Goal: Information Seeking & Learning: Learn about a topic

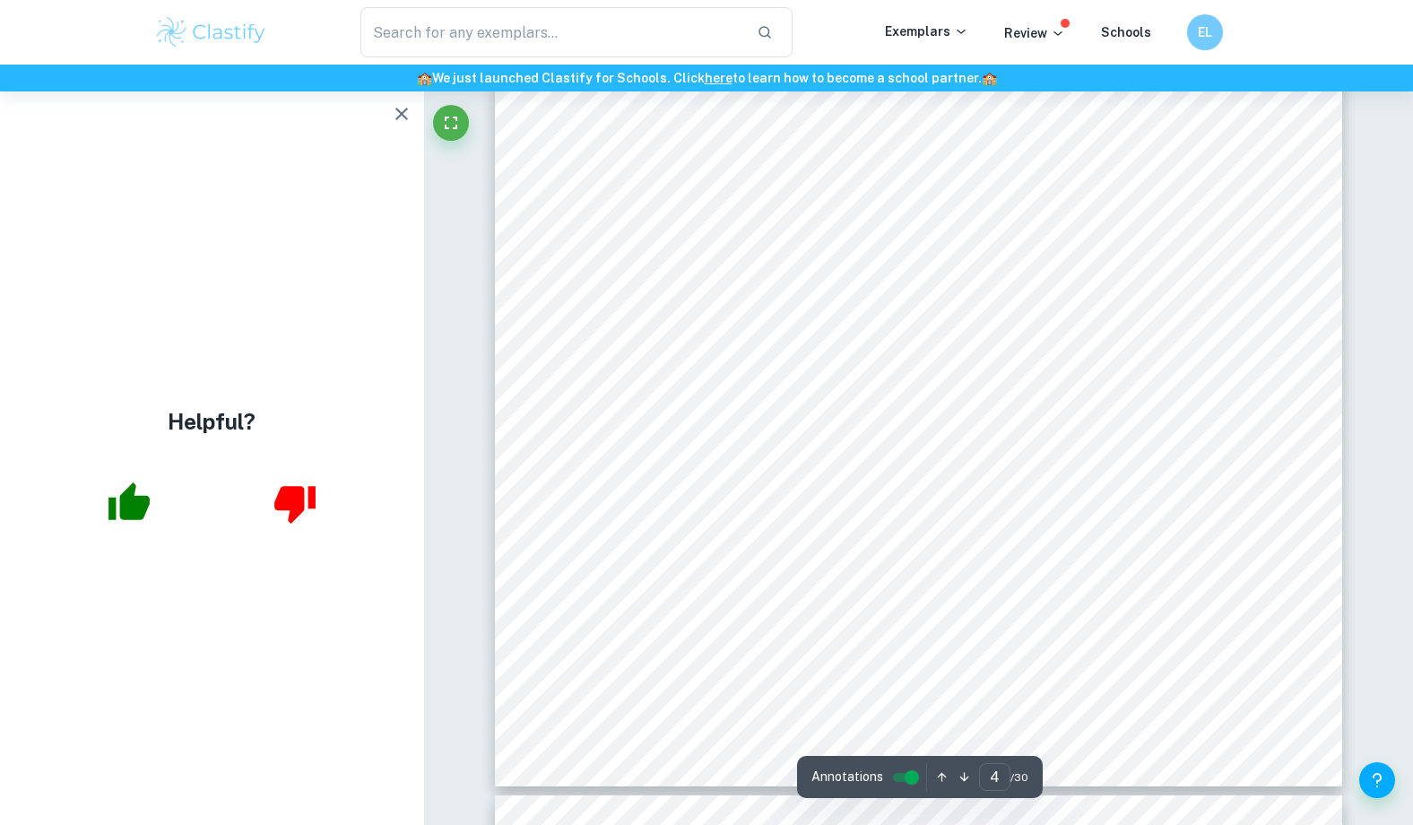
scroll to position [4463, 0]
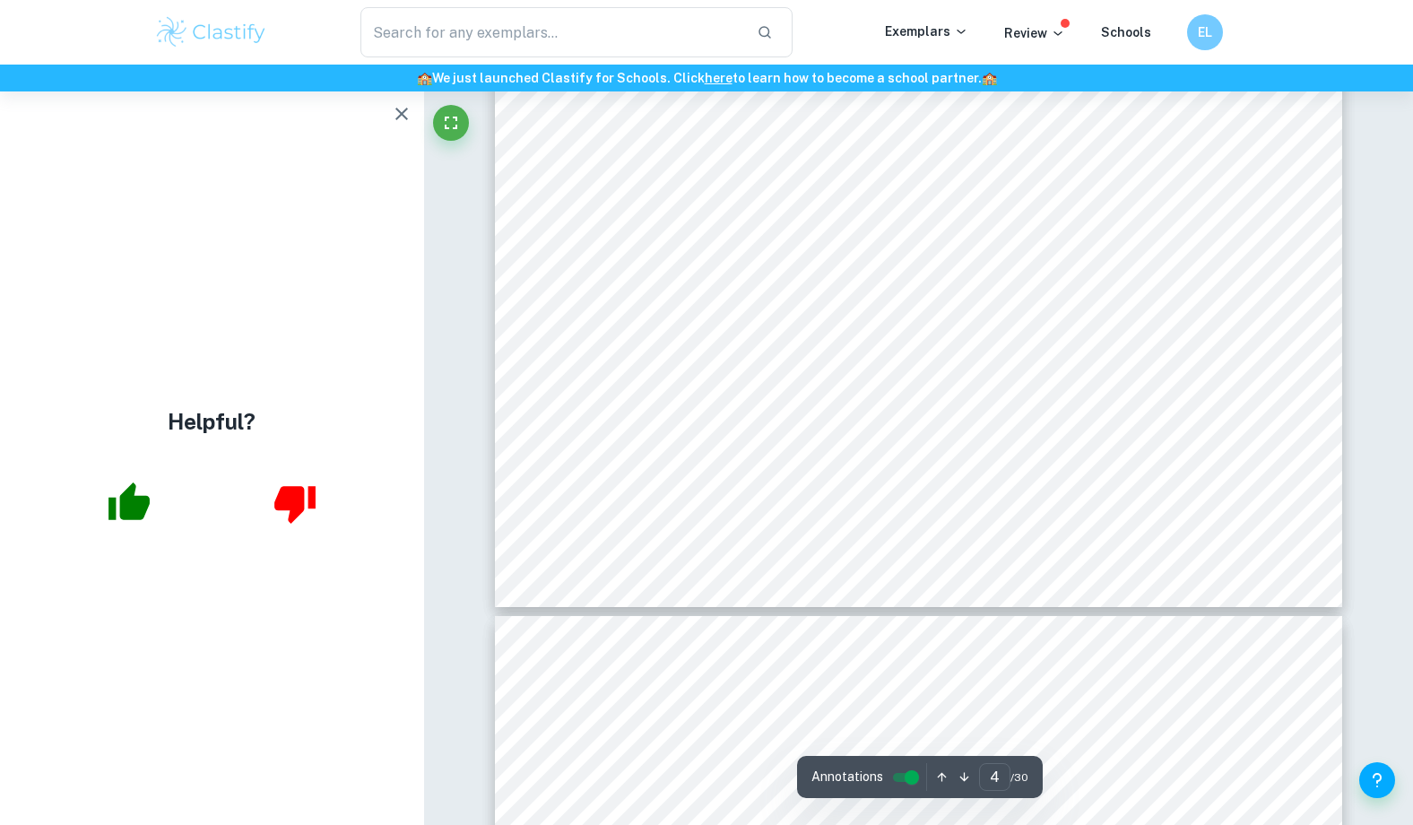
click at [400, 116] on icon "button" at bounding box center [401, 114] width 13 height 13
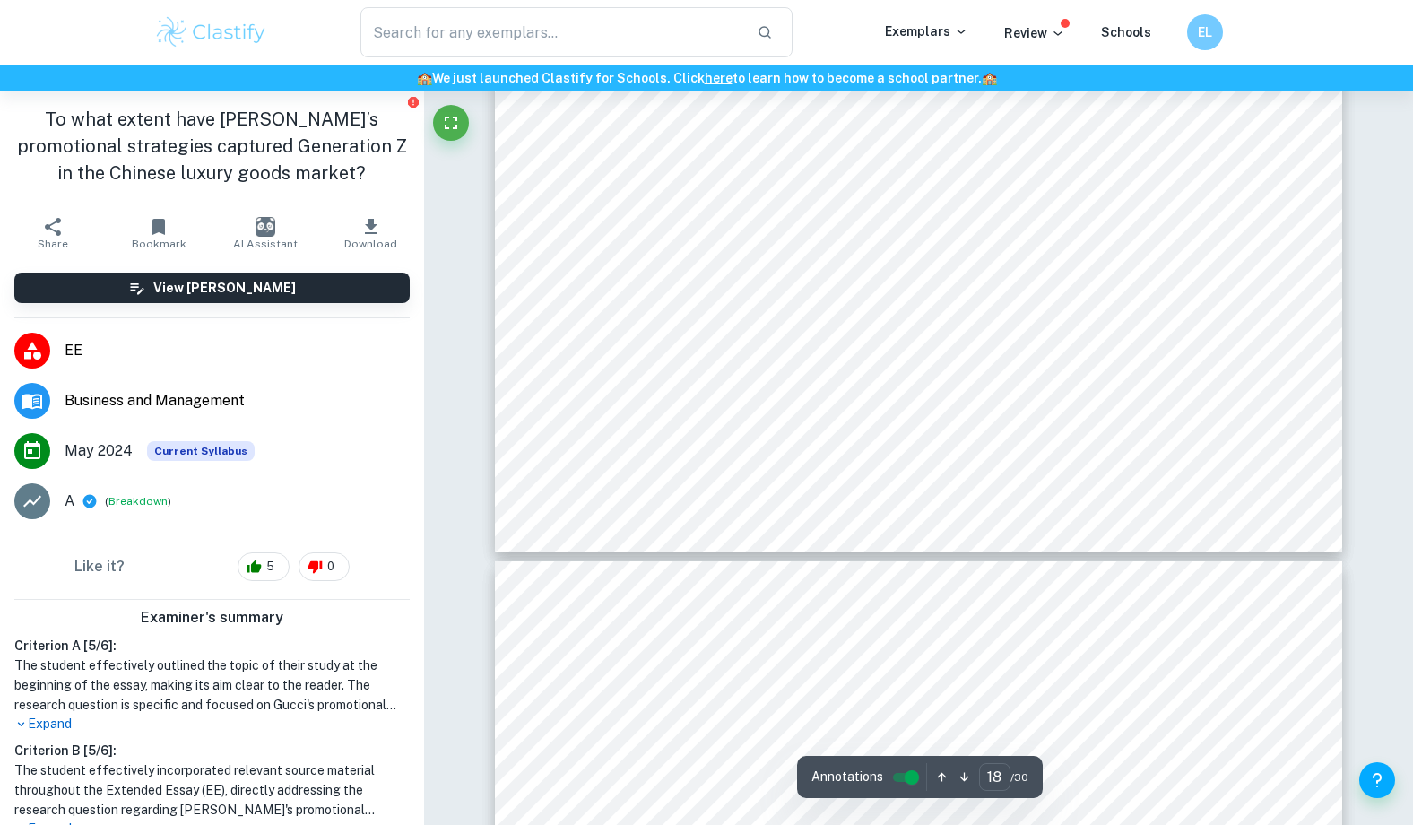
type input "19"
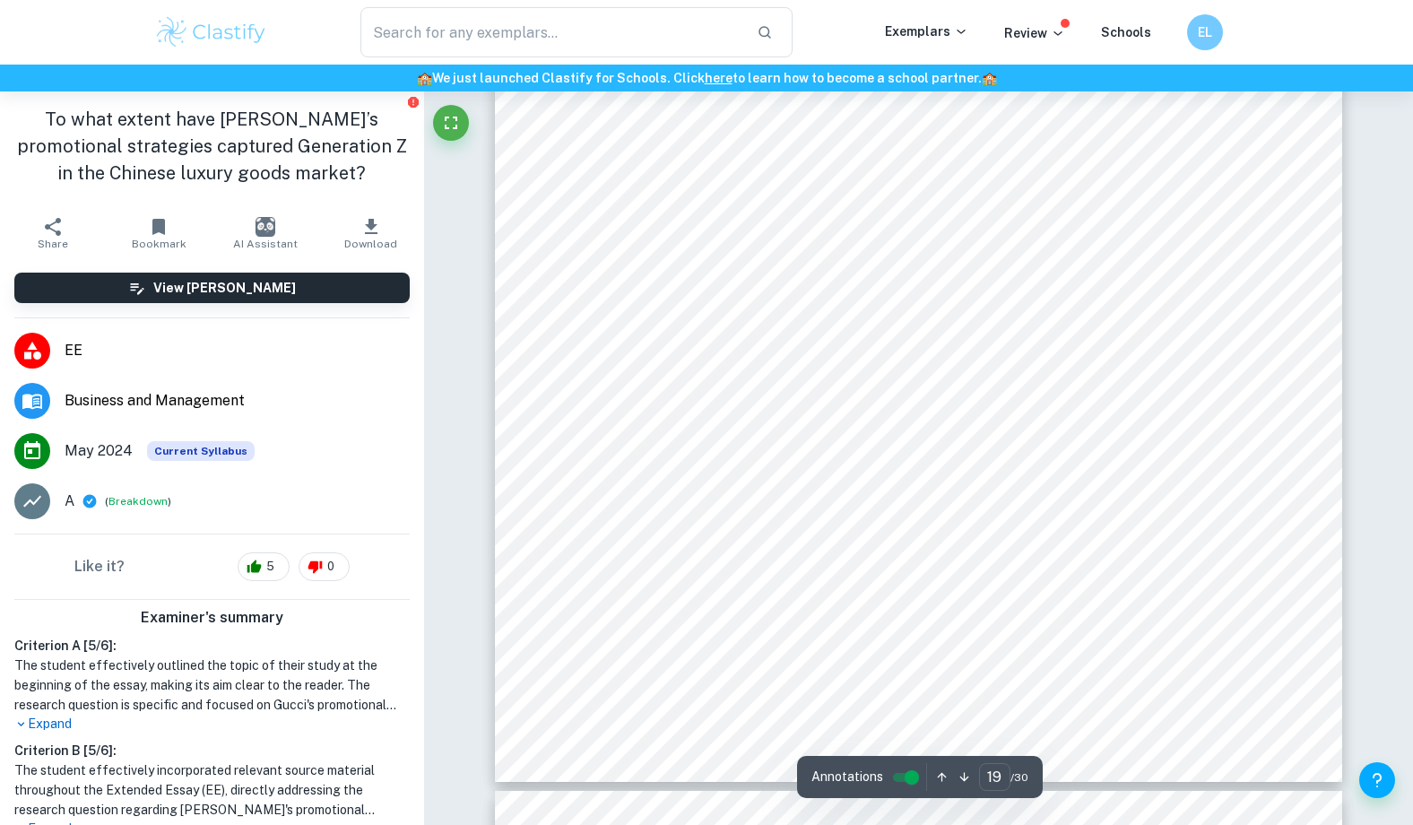
scroll to position [22413, 0]
